Goal: Transaction & Acquisition: Book appointment/travel/reservation

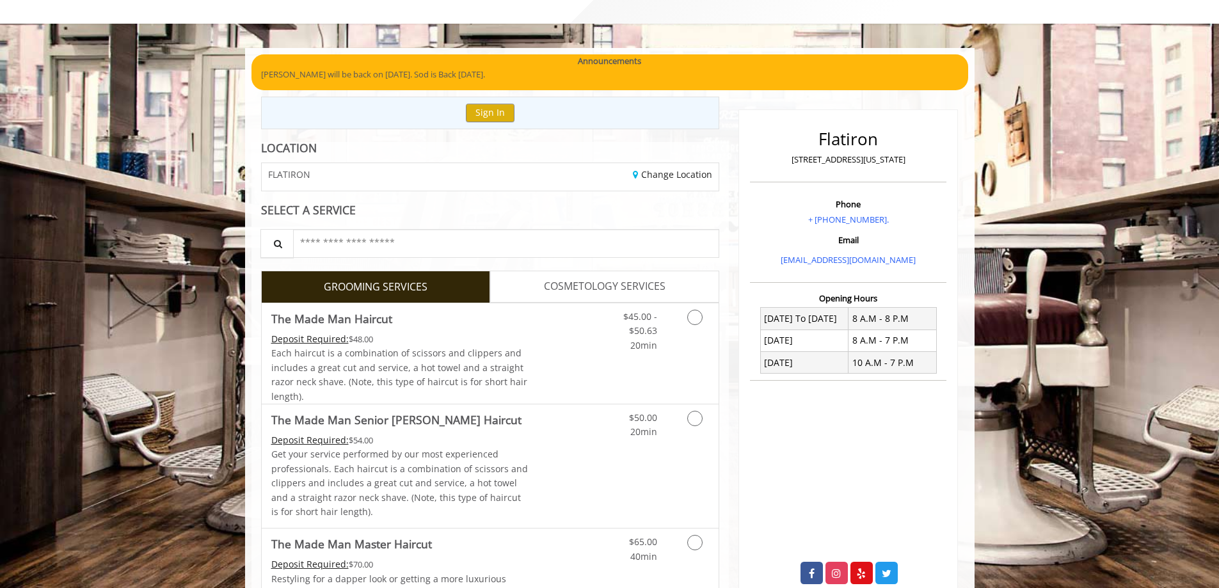
scroll to position [192, 0]
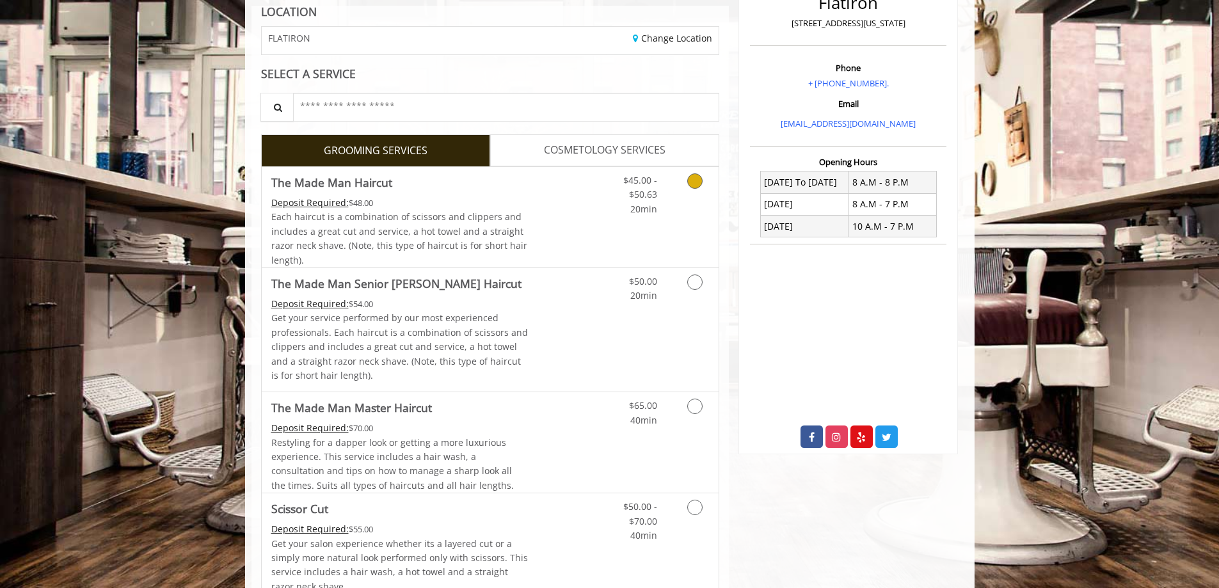
click at [643, 199] on span "$45.00 - $50.63" at bounding box center [640, 187] width 34 height 26
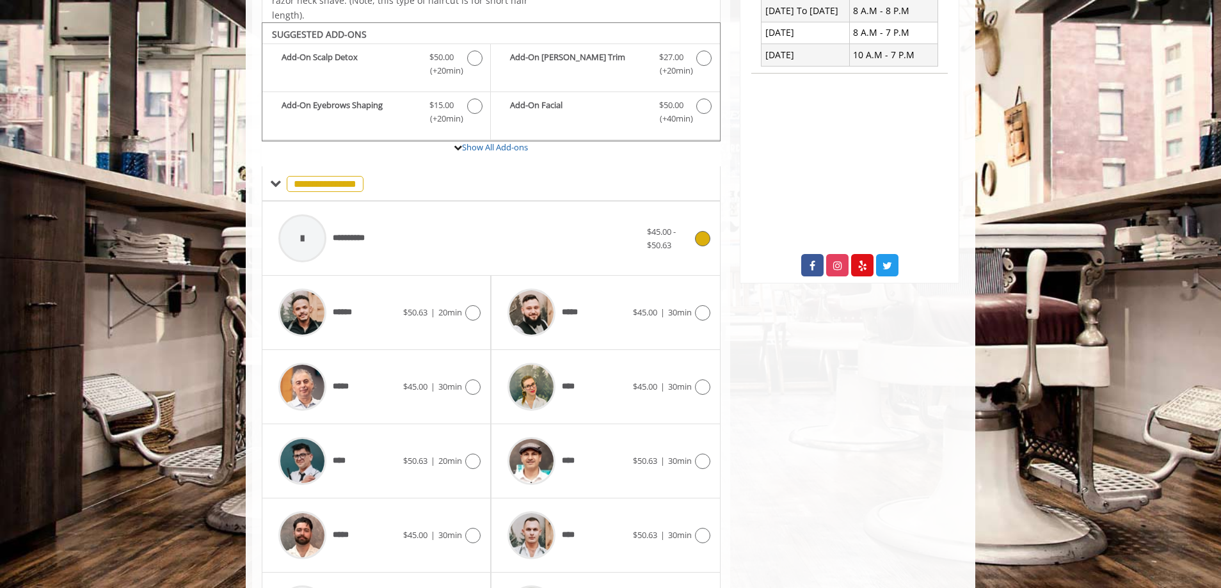
scroll to position [339, 0]
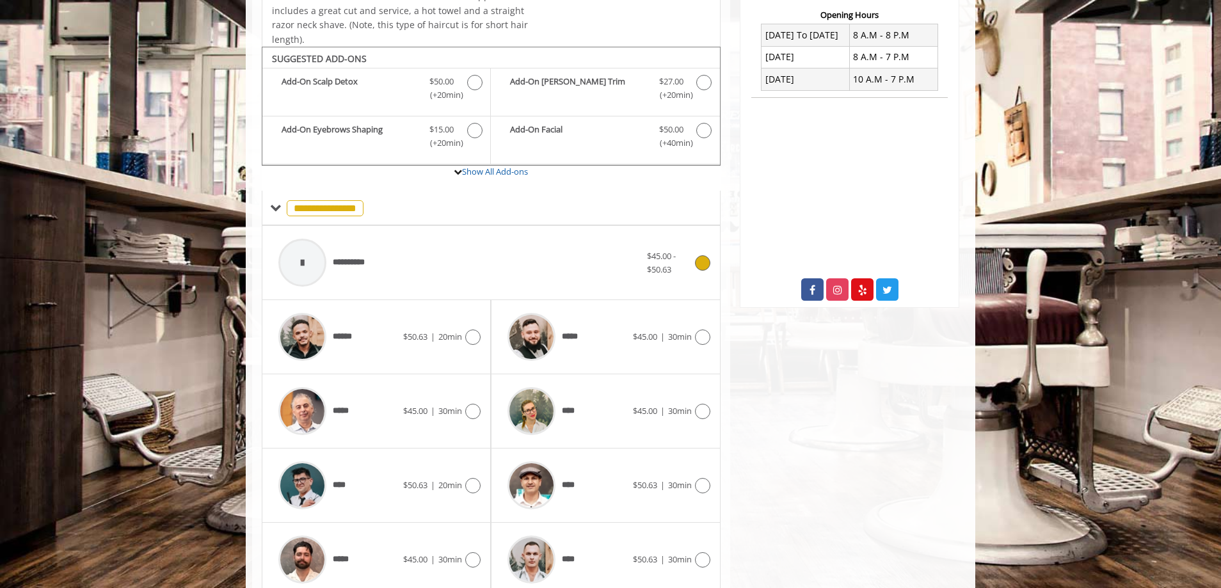
click at [397, 259] on div "**********" at bounding box center [459, 262] width 375 height 61
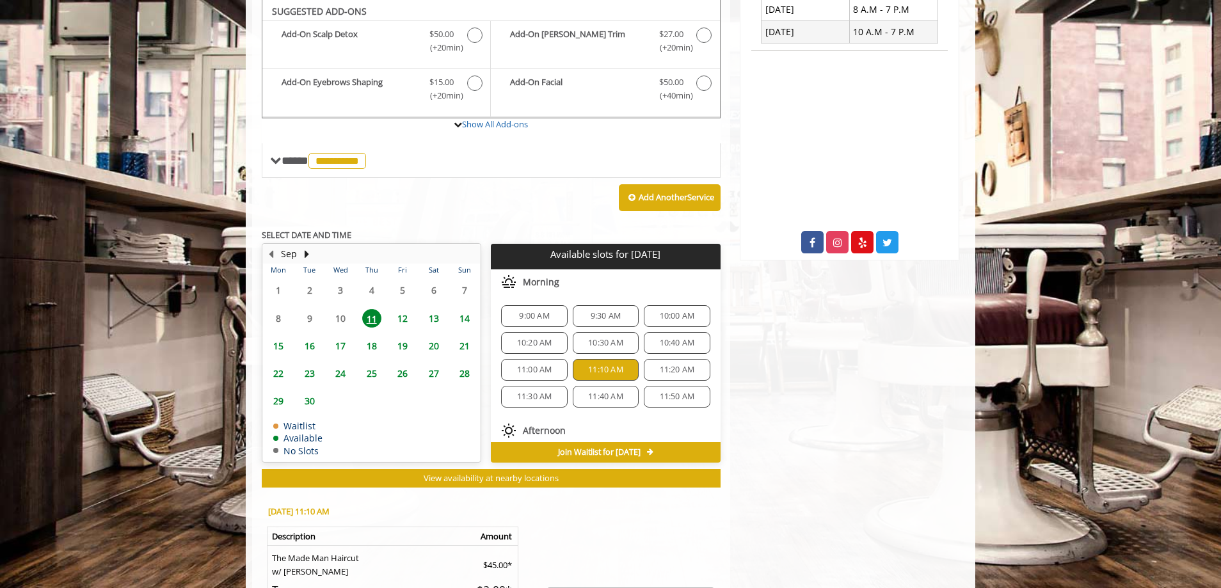
scroll to position [556, 0]
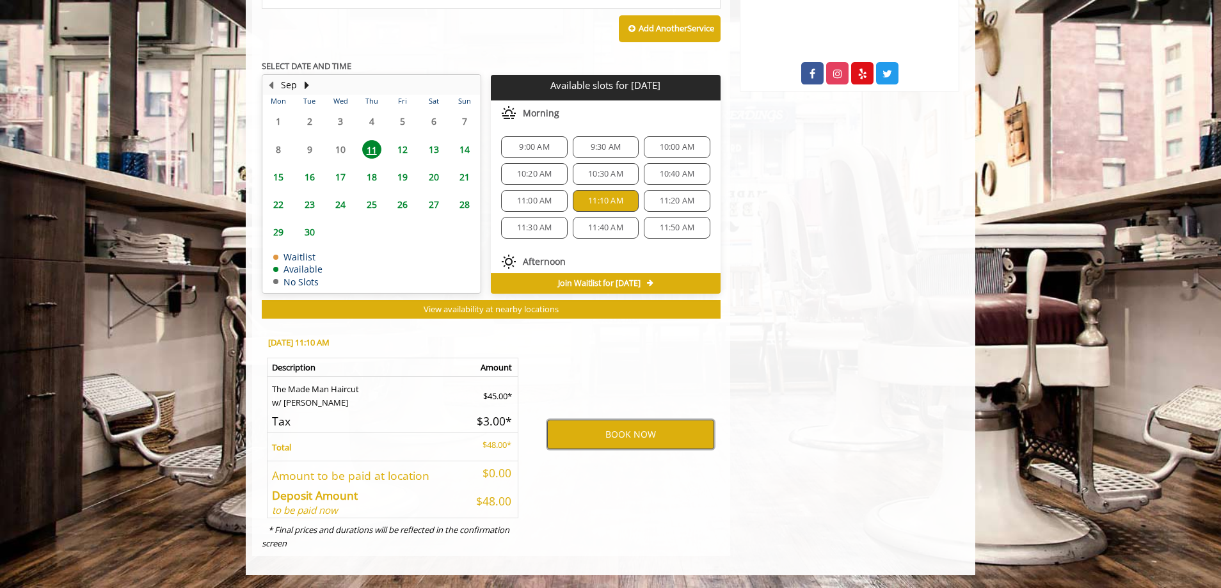
click at [574, 429] on button "BOOK NOW" at bounding box center [630, 434] width 167 height 29
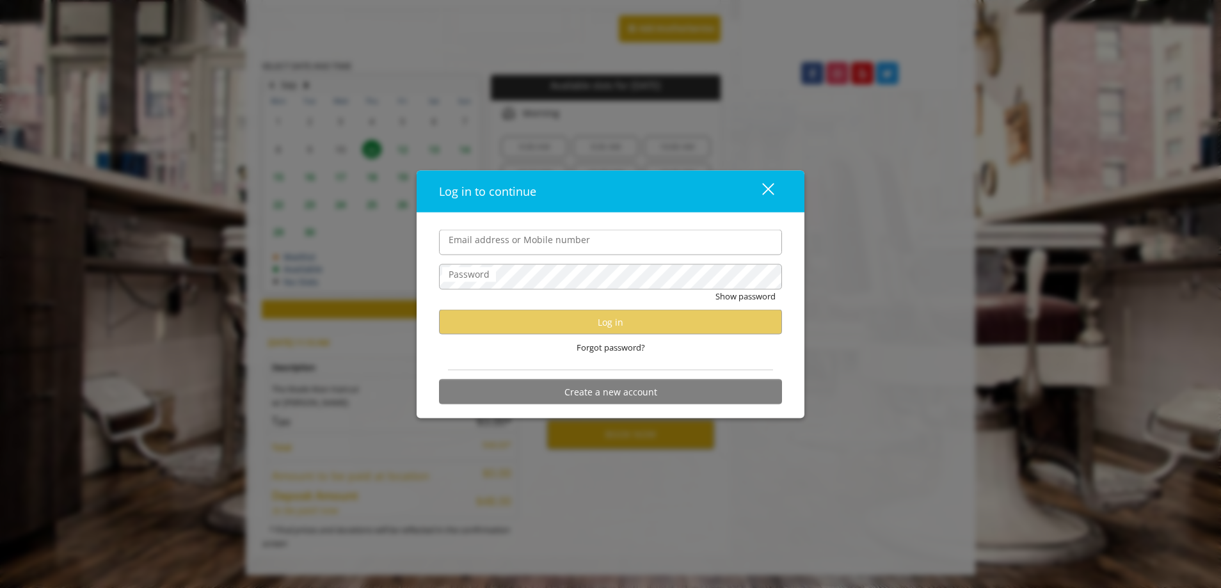
click at [490, 242] on input "Email address or Mobile number" at bounding box center [610, 243] width 343 height 26
type input "**********"
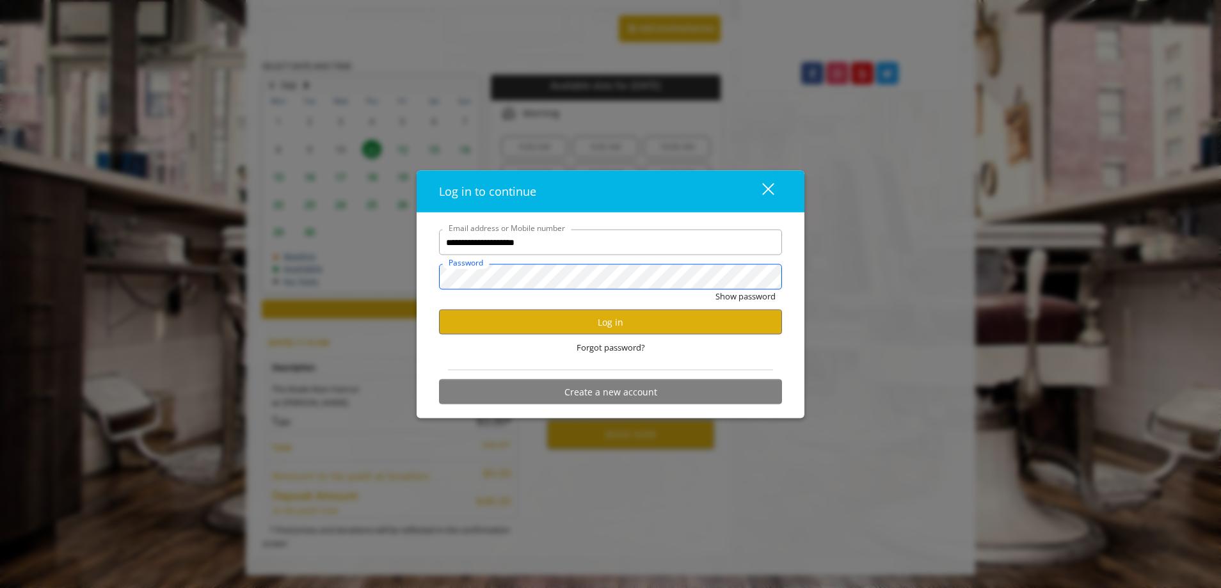
click at [716, 290] on button "Show password" at bounding box center [746, 296] width 60 height 13
click at [561, 326] on button "Log in" at bounding box center [610, 322] width 343 height 25
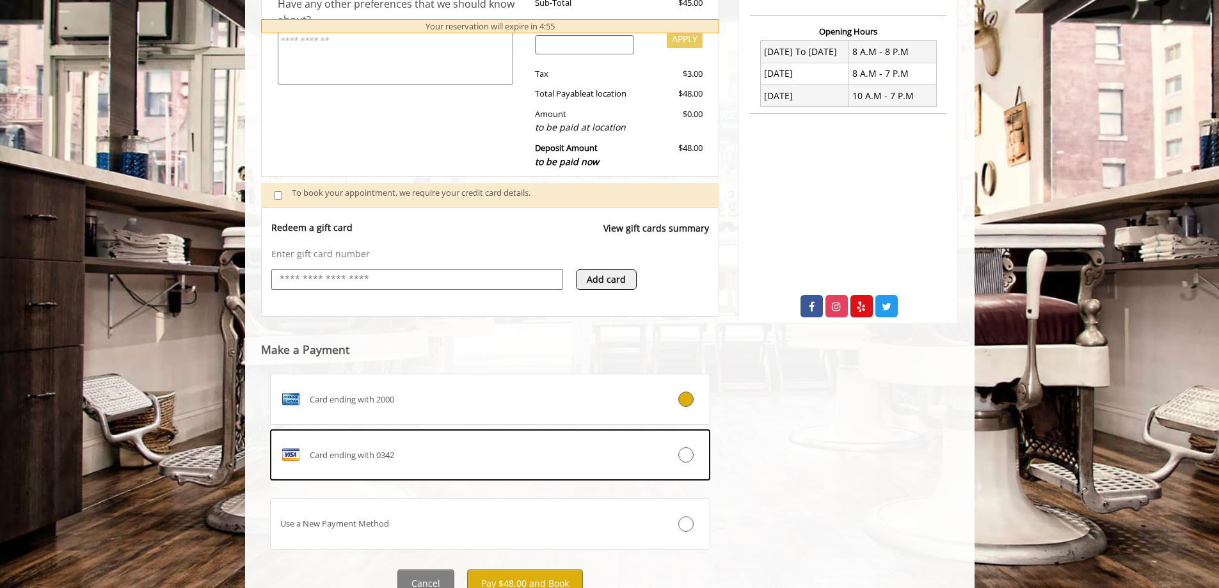
scroll to position [374, 0]
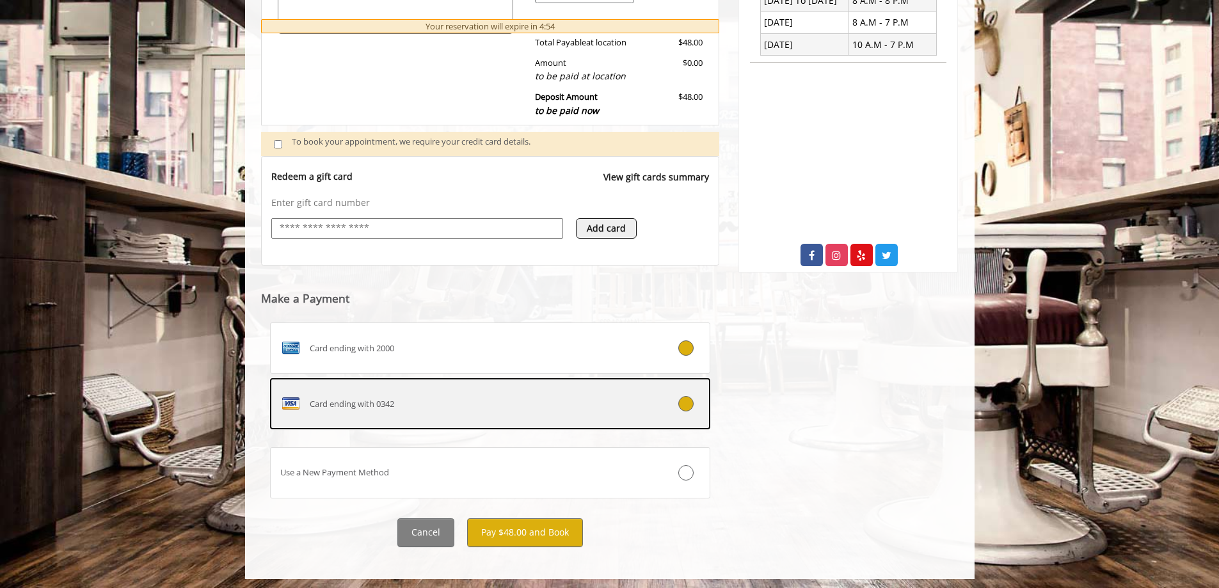
click at [378, 416] on label "Card ending with 0342" at bounding box center [490, 403] width 441 height 51
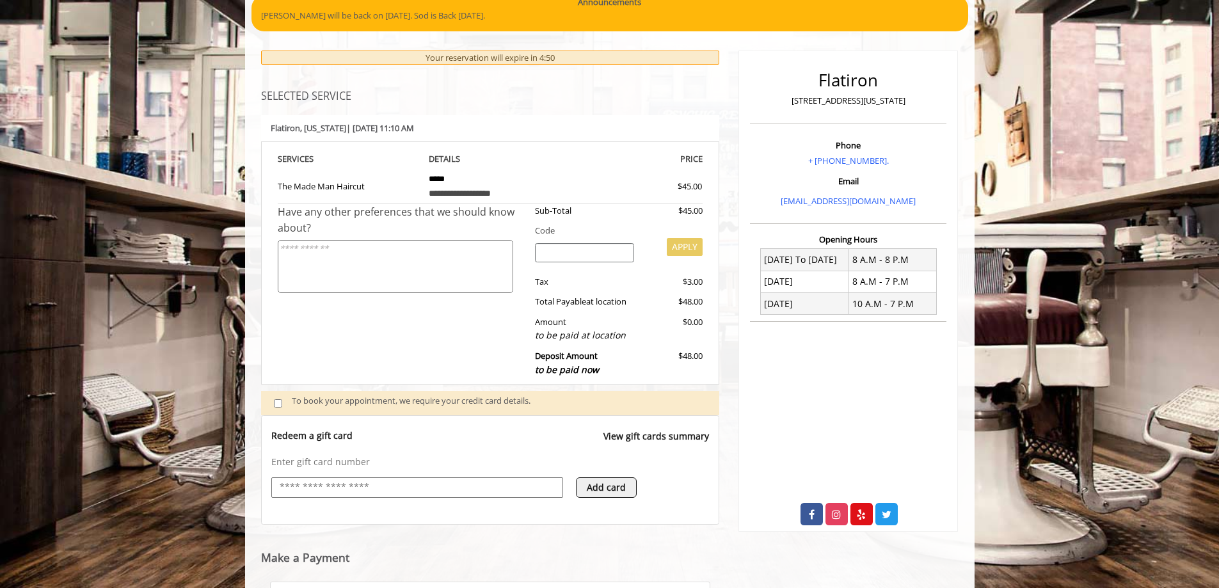
scroll to position [0, 0]
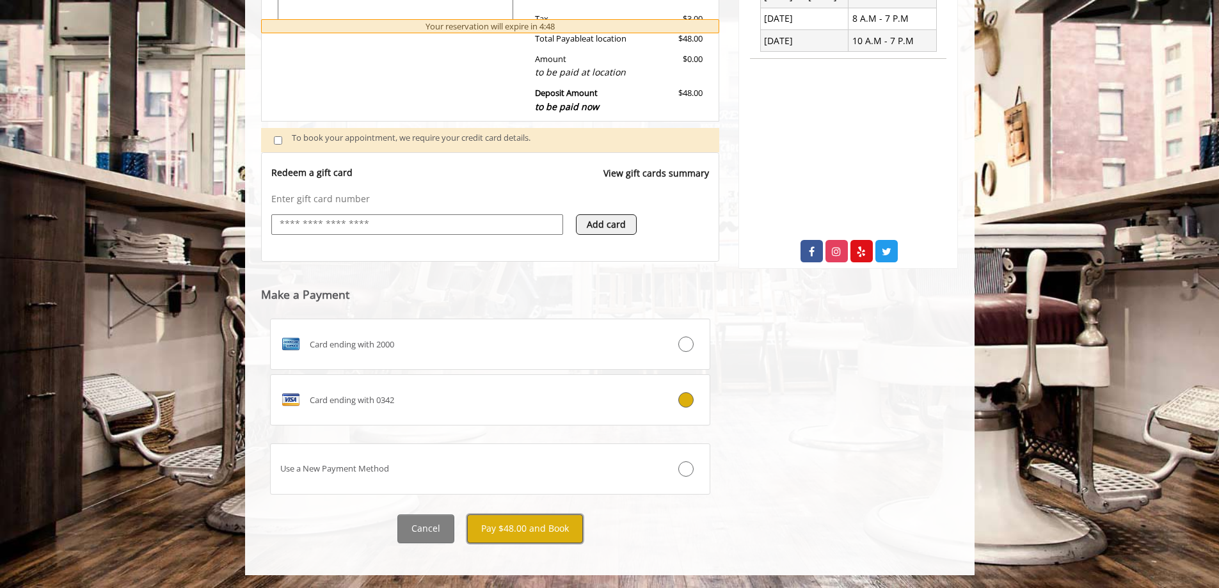
click at [548, 525] on button "Pay $48.00 and Book" at bounding box center [525, 529] width 116 height 29
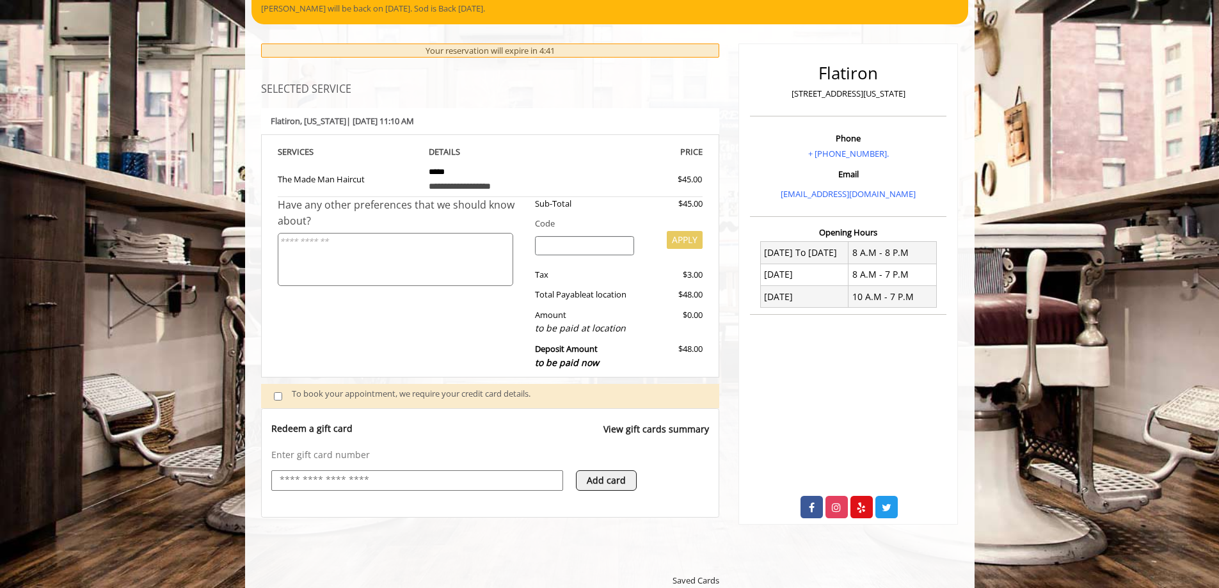
scroll to position [506, 0]
